Goal: Information Seeking & Learning: Learn about a topic

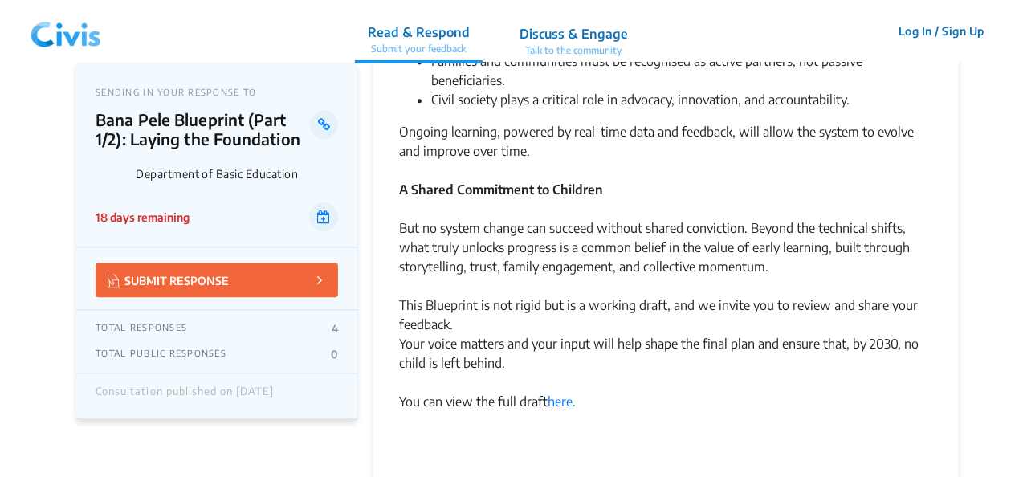
scroll to position [1928, 0]
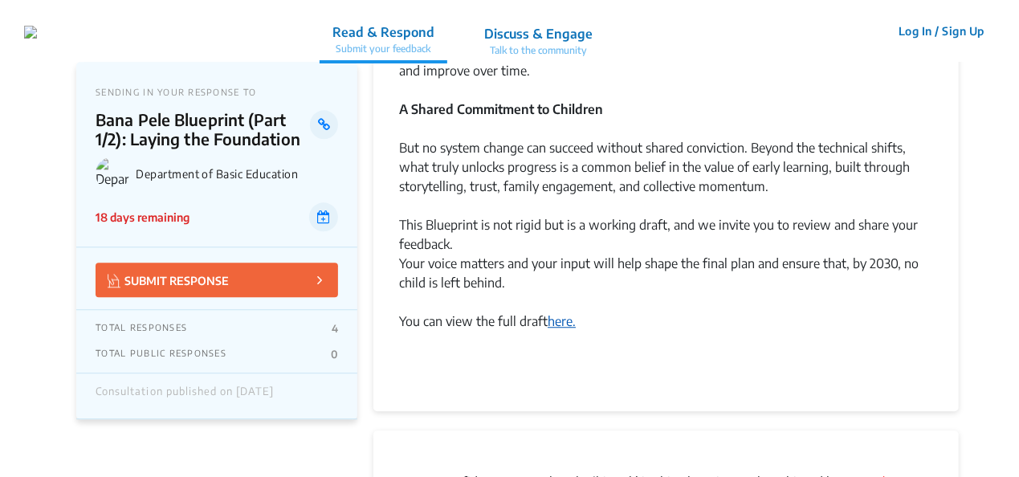
click at [567, 313] on link "here." at bounding box center [562, 321] width 28 height 16
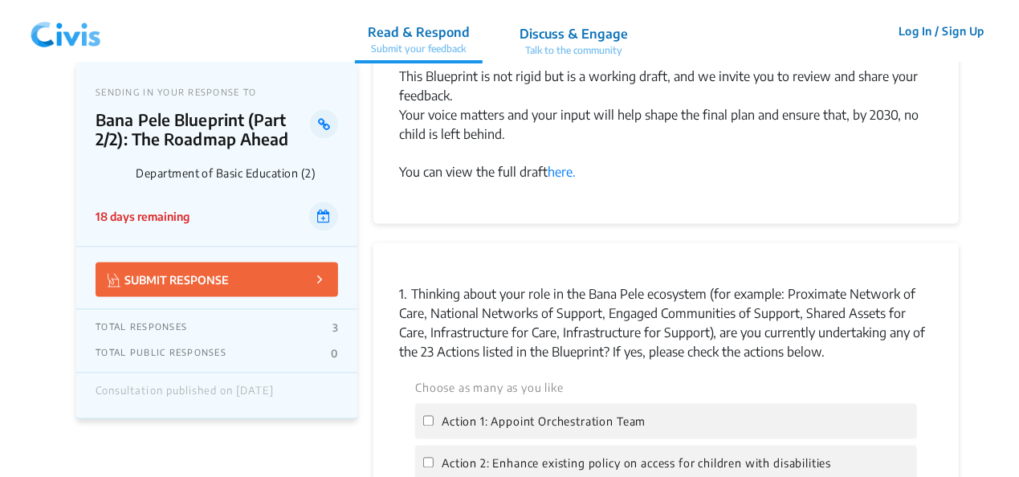
scroll to position [1285, 0]
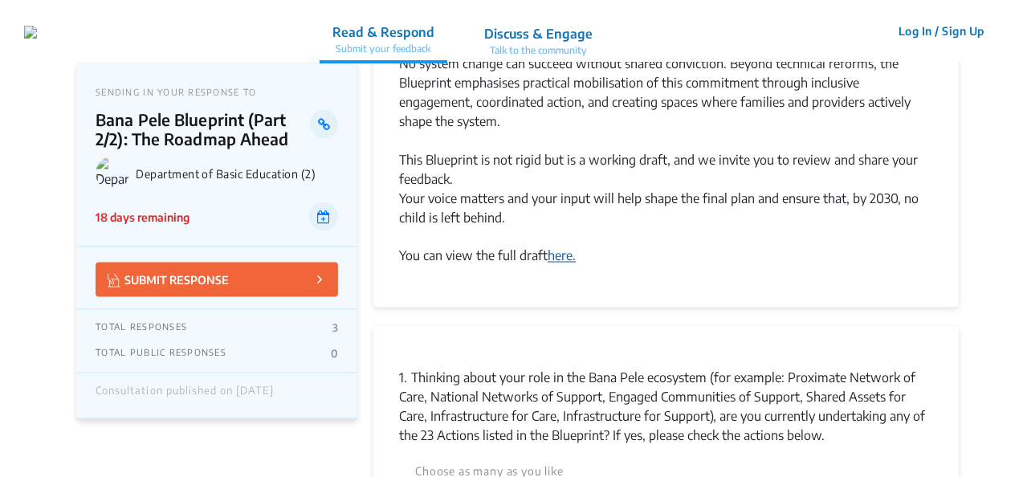
click at [561, 248] on link "here." at bounding box center [562, 256] width 28 height 16
